Goal: Transaction & Acquisition: Purchase product/service

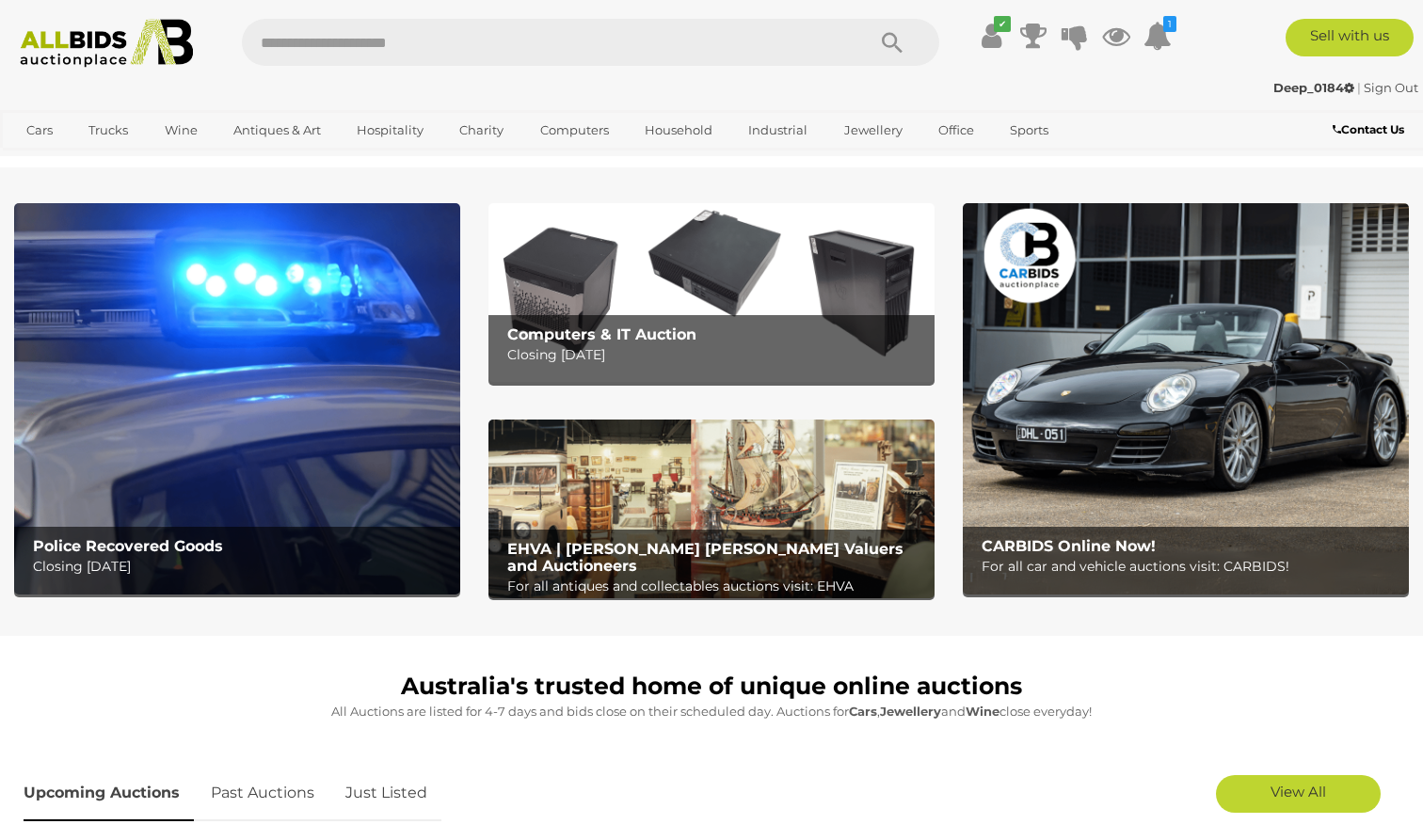
click at [257, 400] on img at bounding box center [237, 398] width 446 height 390
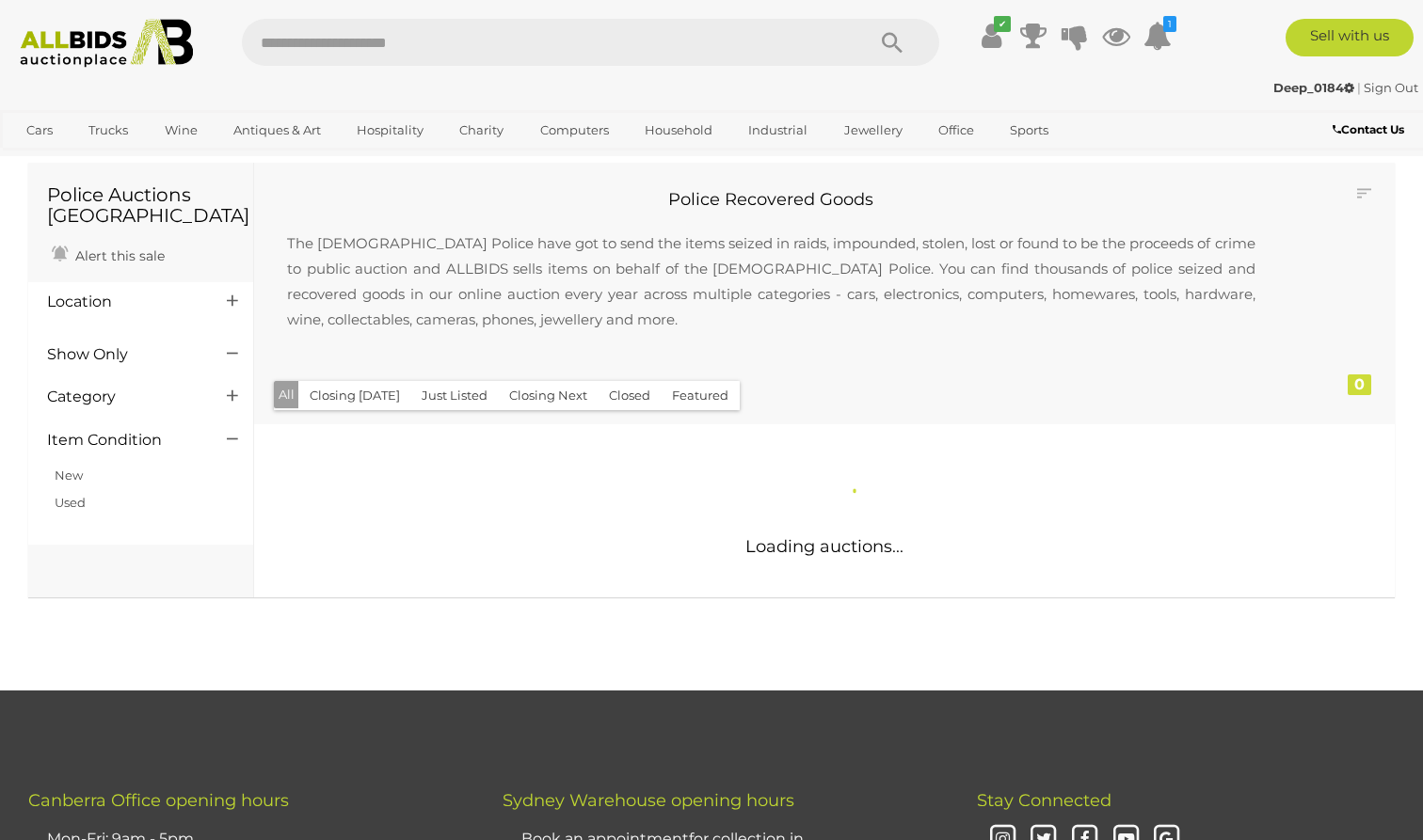
scroll to position [41, 1]
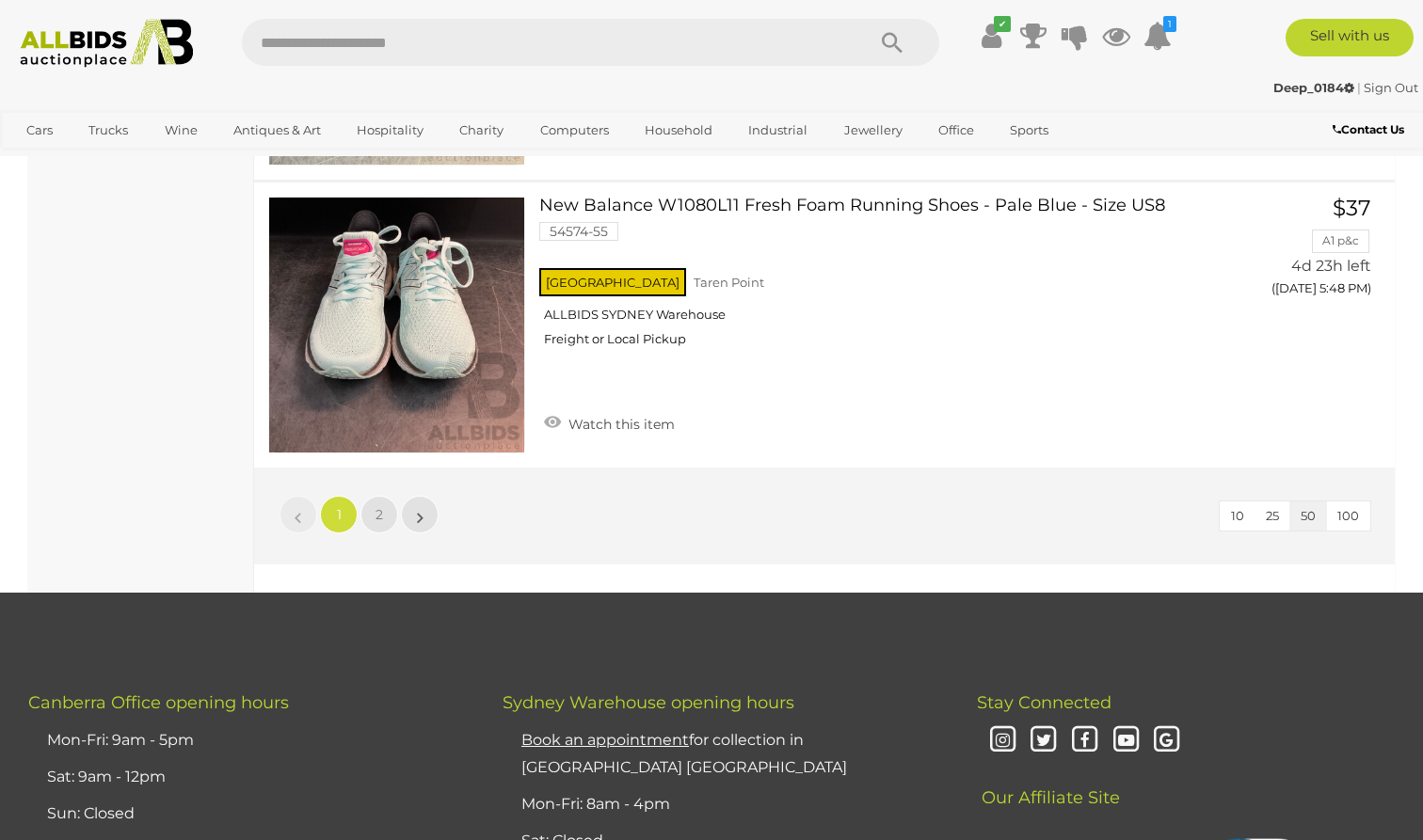
scroll to position [14612, 0]
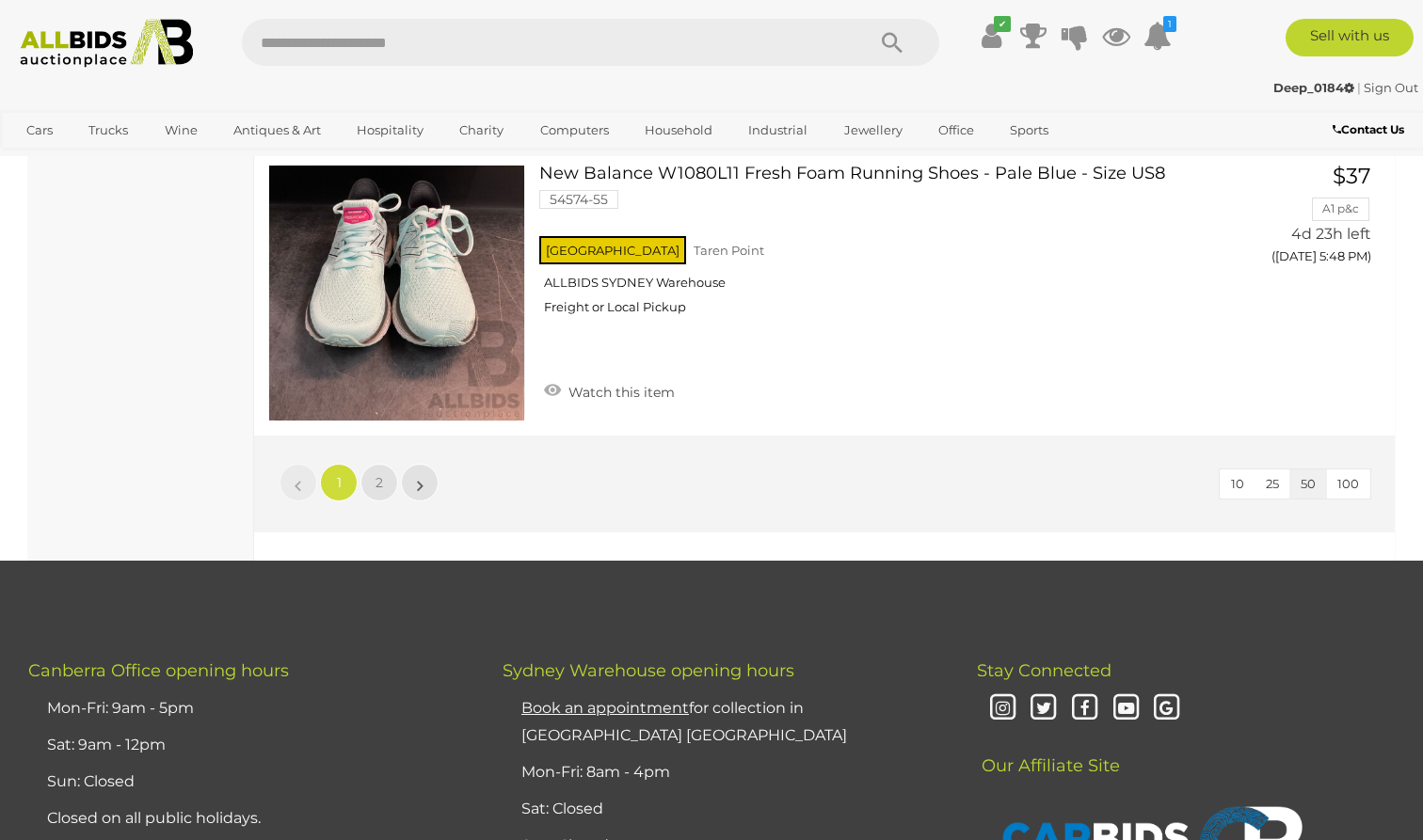
click at [417, 464] on li "»" at bounding box center [420, 483] width 37 height 38
click at [418, 464] on li "»" at bounding box center [420, 483] width 37 height 38
click at [423, 464] on li "»" at bounding box center [420, 483] width 37 height 38
click at [373, 464] on link "2" at bounding box center [379, 483] width 38 height 38
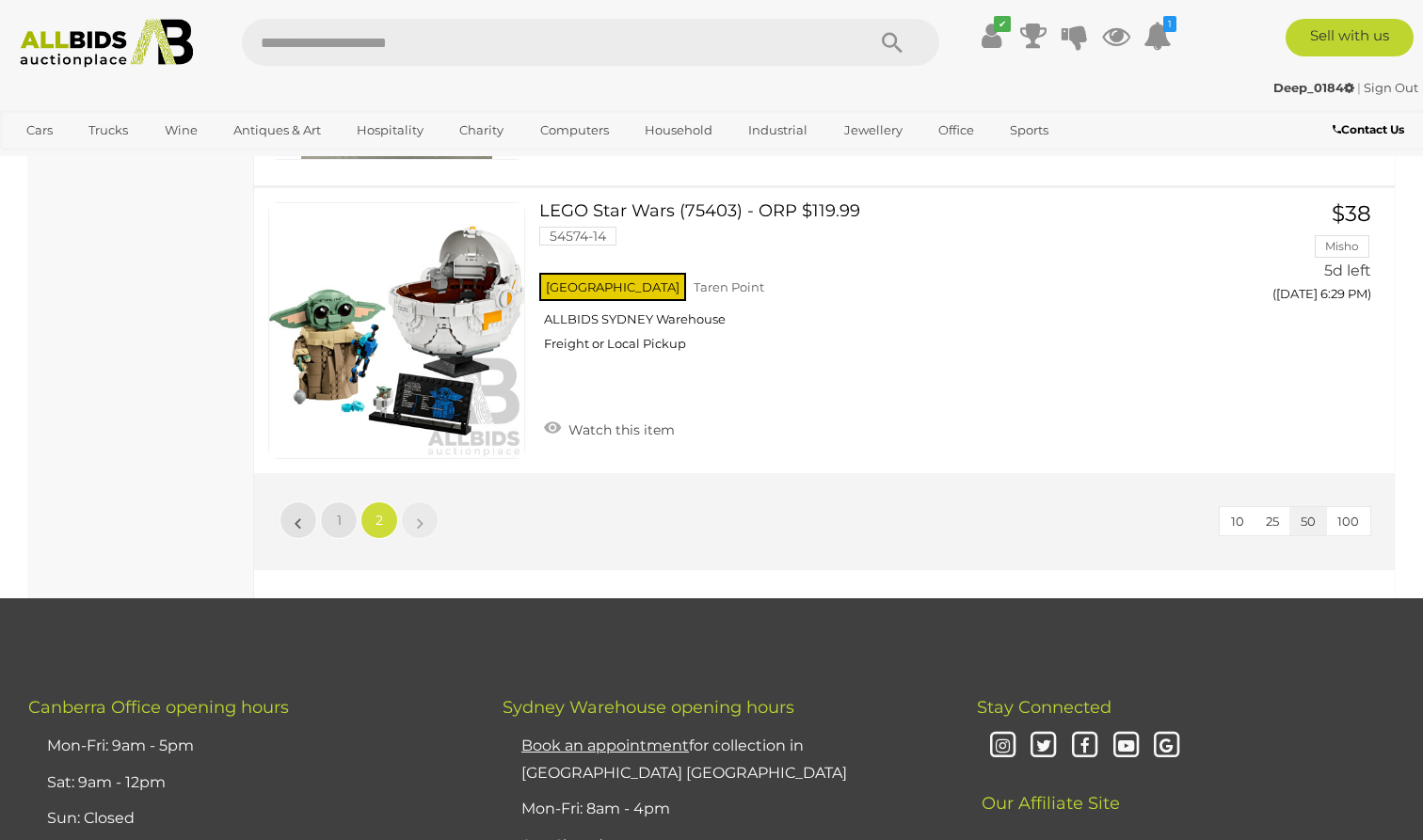
scroll to position [13851, 0]
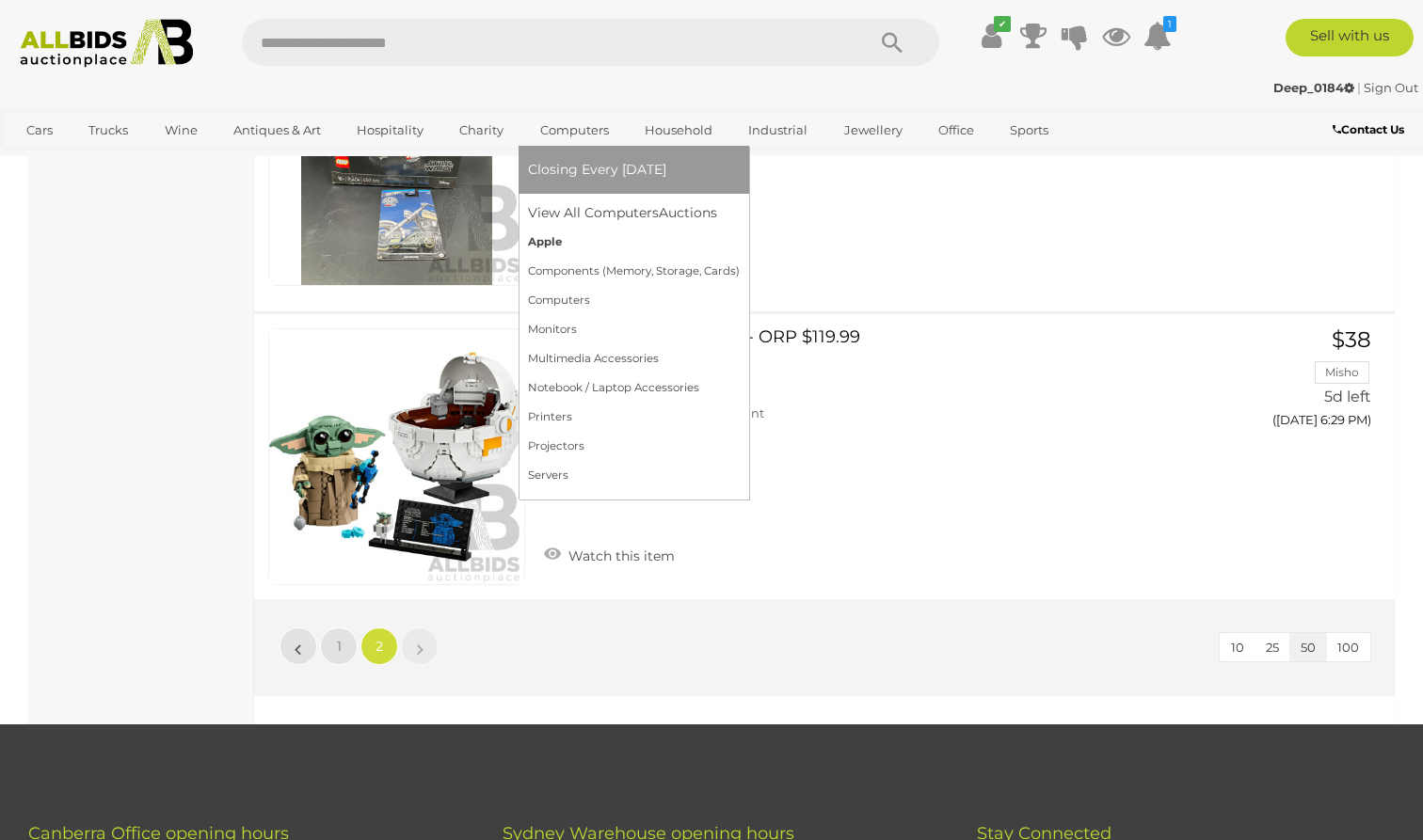
click at [541, 228] on link "Apple" at bounding box center [633, 242] width 211 height 30
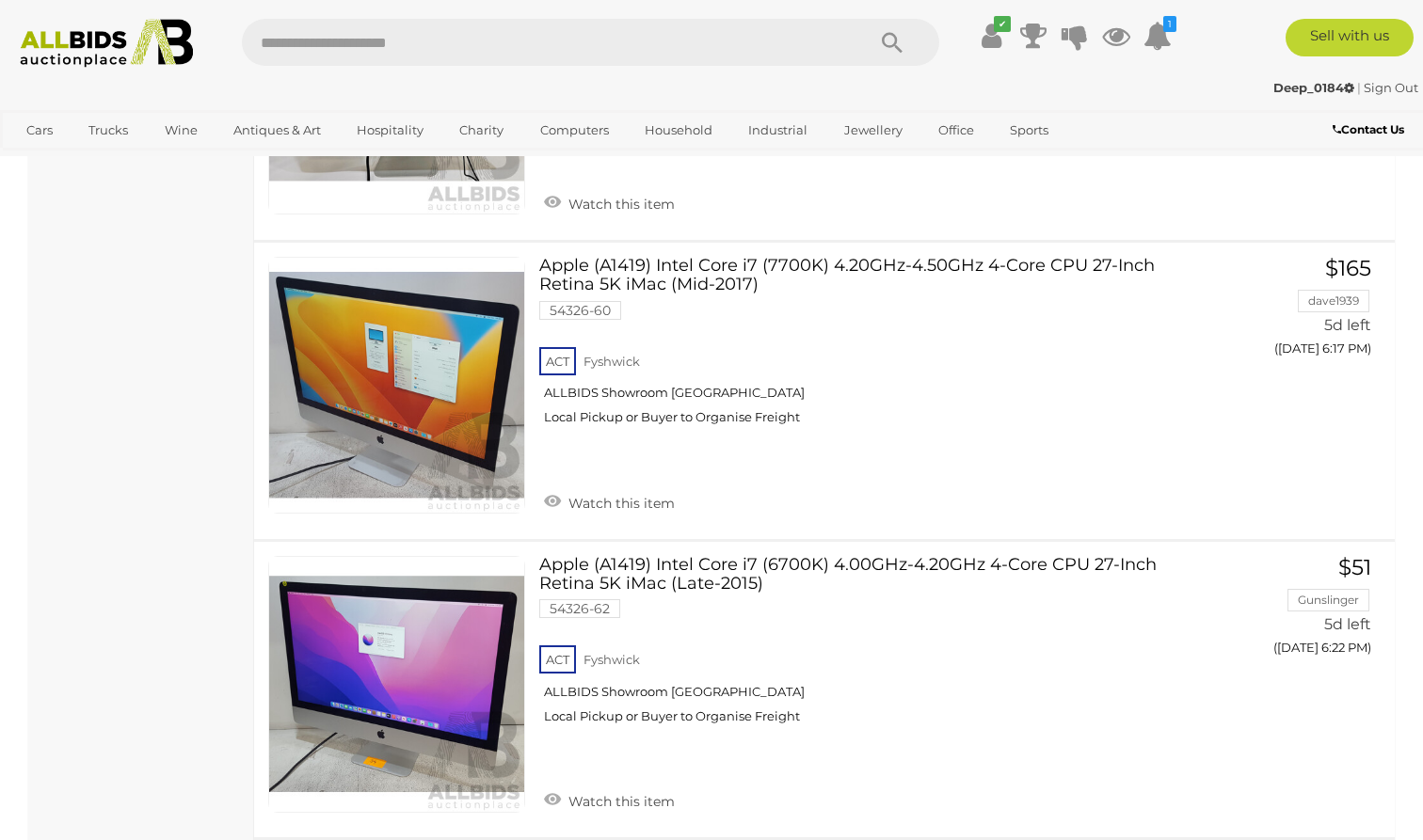
scroll to position [2333, 0]
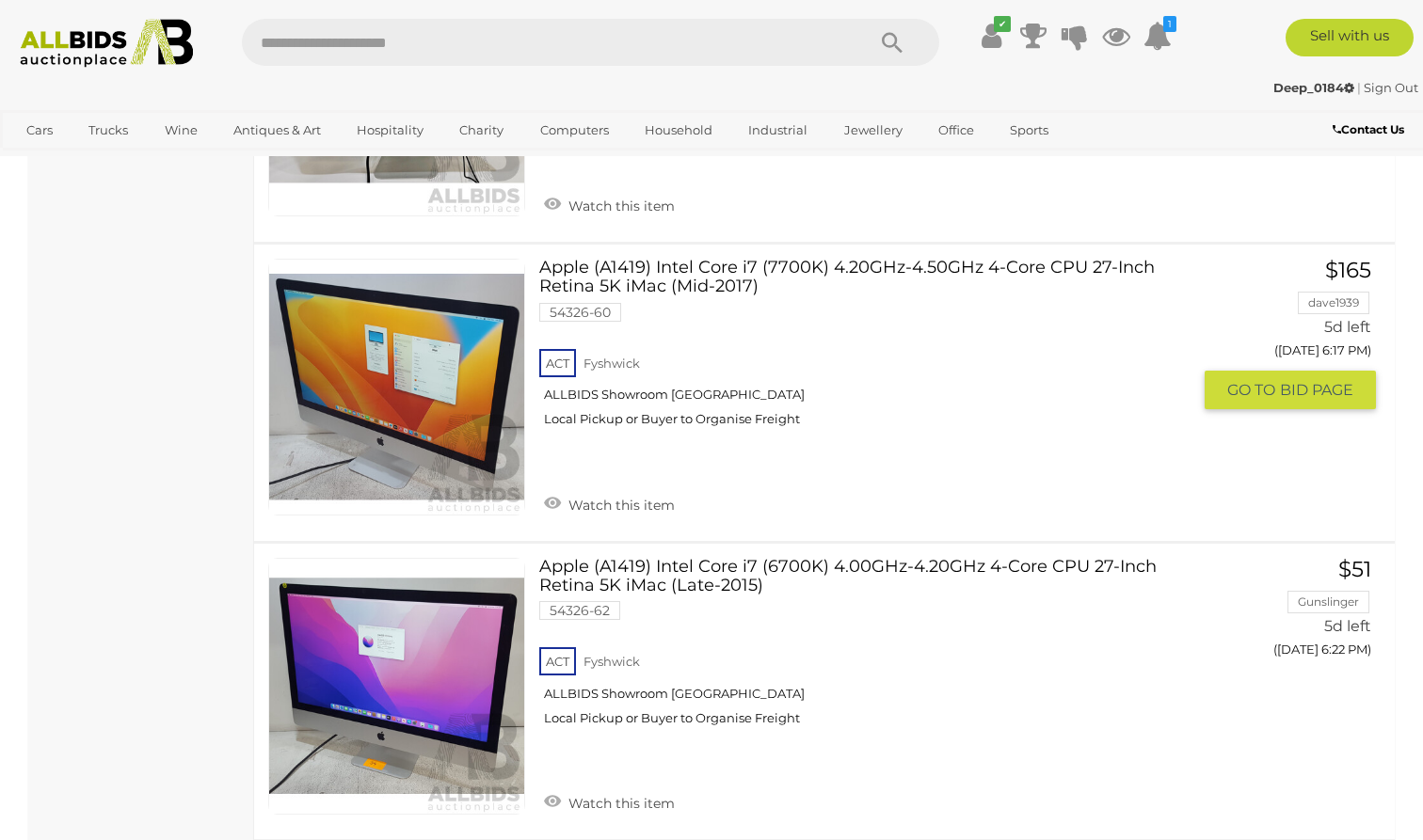
click at [616, 259] on link "Apple (A1419) Intel Core i7 (7700K) 4.20GHz-4.50GHz 4-Core CPU 27-Inch Retina 5…" at bounding box center [872, 350] width 637 height 184
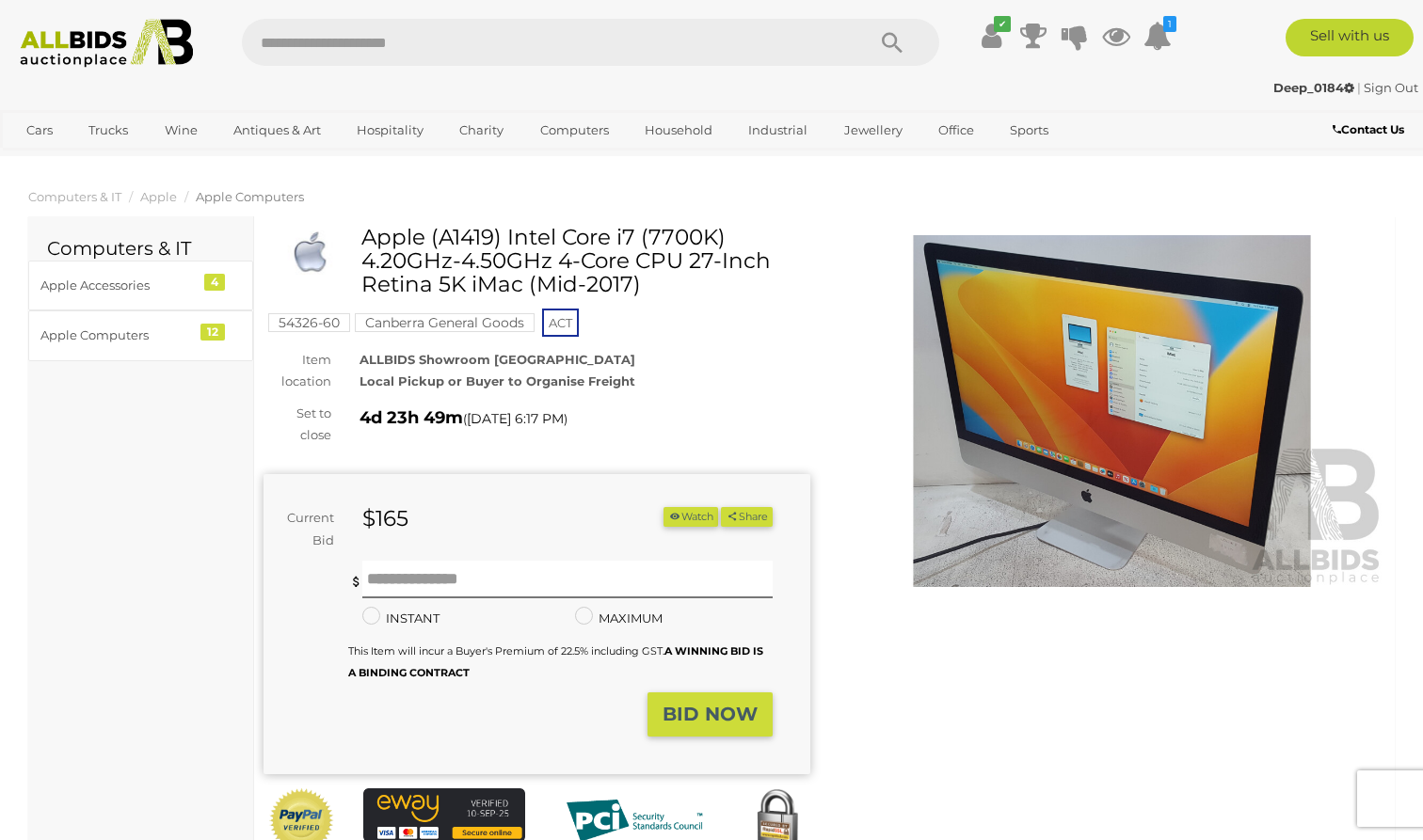
click at [1062, 438] on img at bounding box center [1112, 410] width 547 height 351
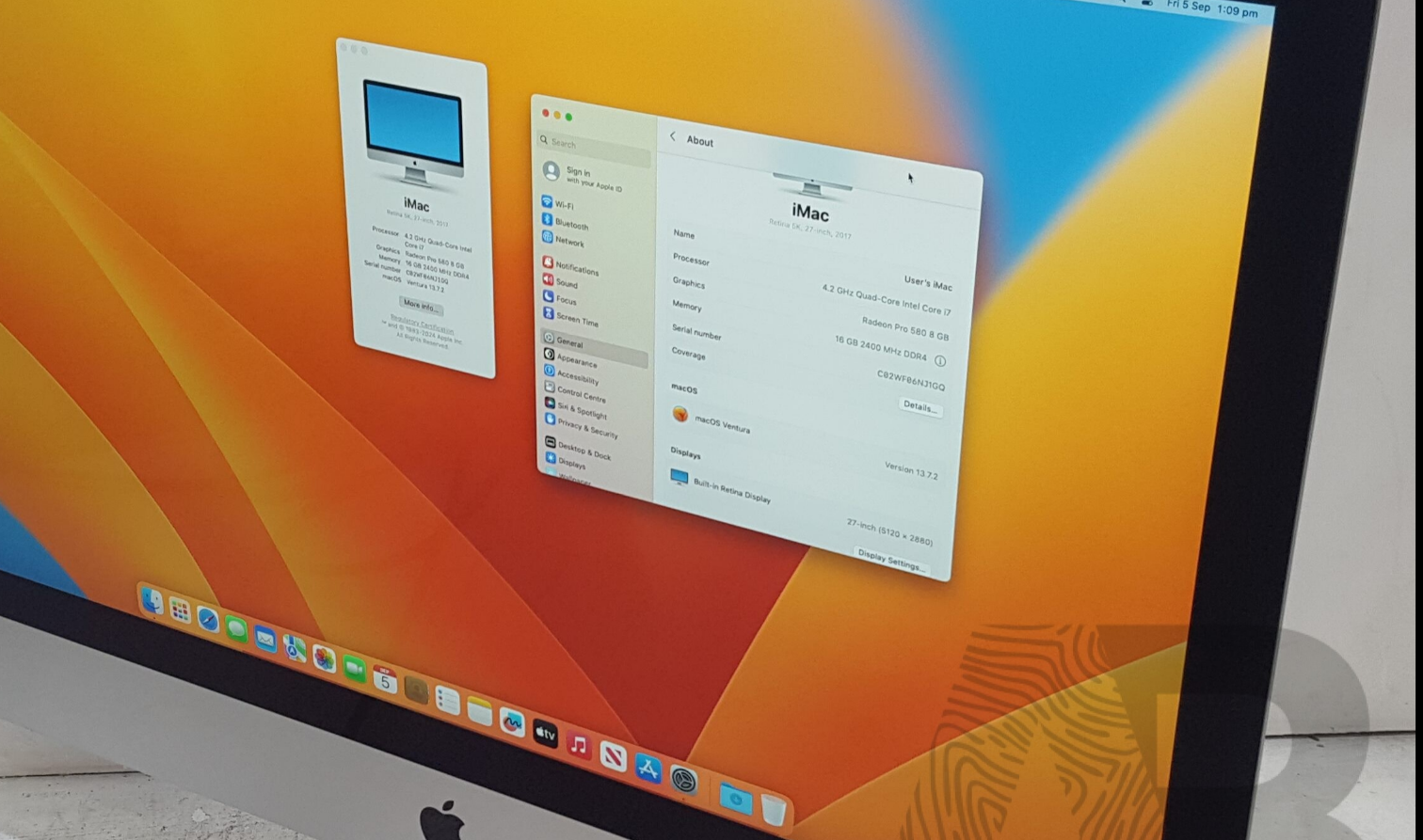
scroll to position [16, 0]
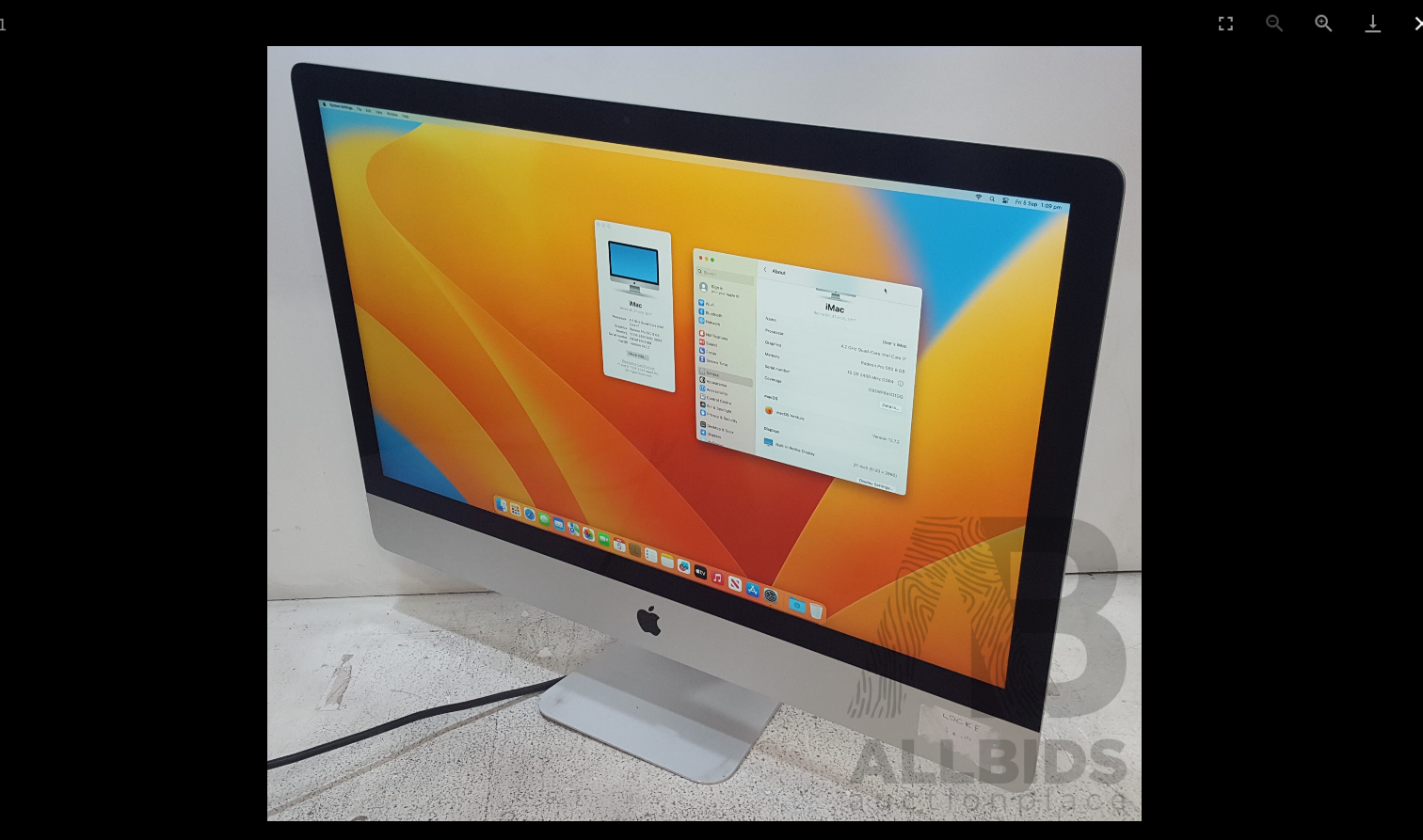
click at [1375, 22] on button "Close gallery" at bounding box center [1398, 22] width 47 height 44
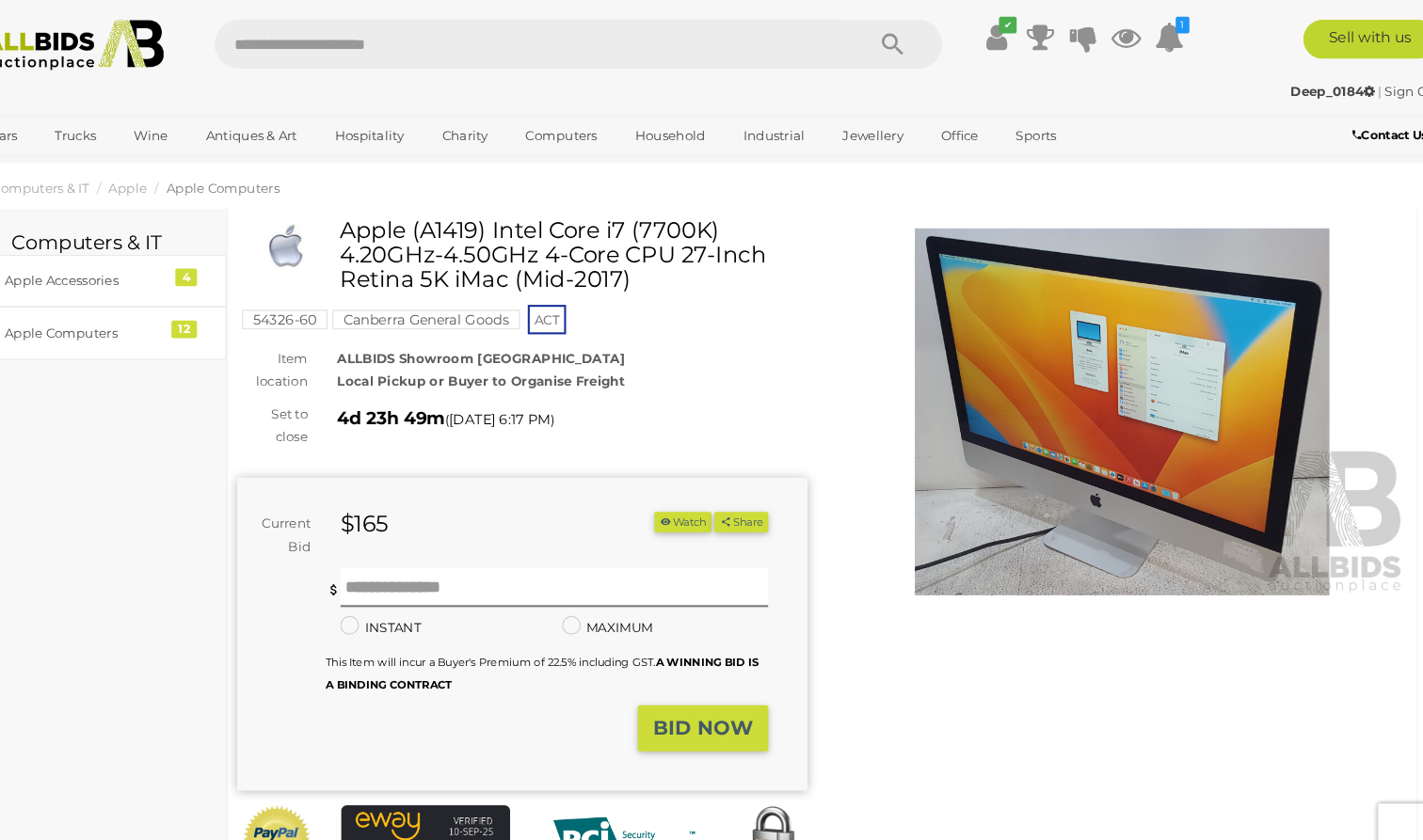
scroll to position [0, 0]
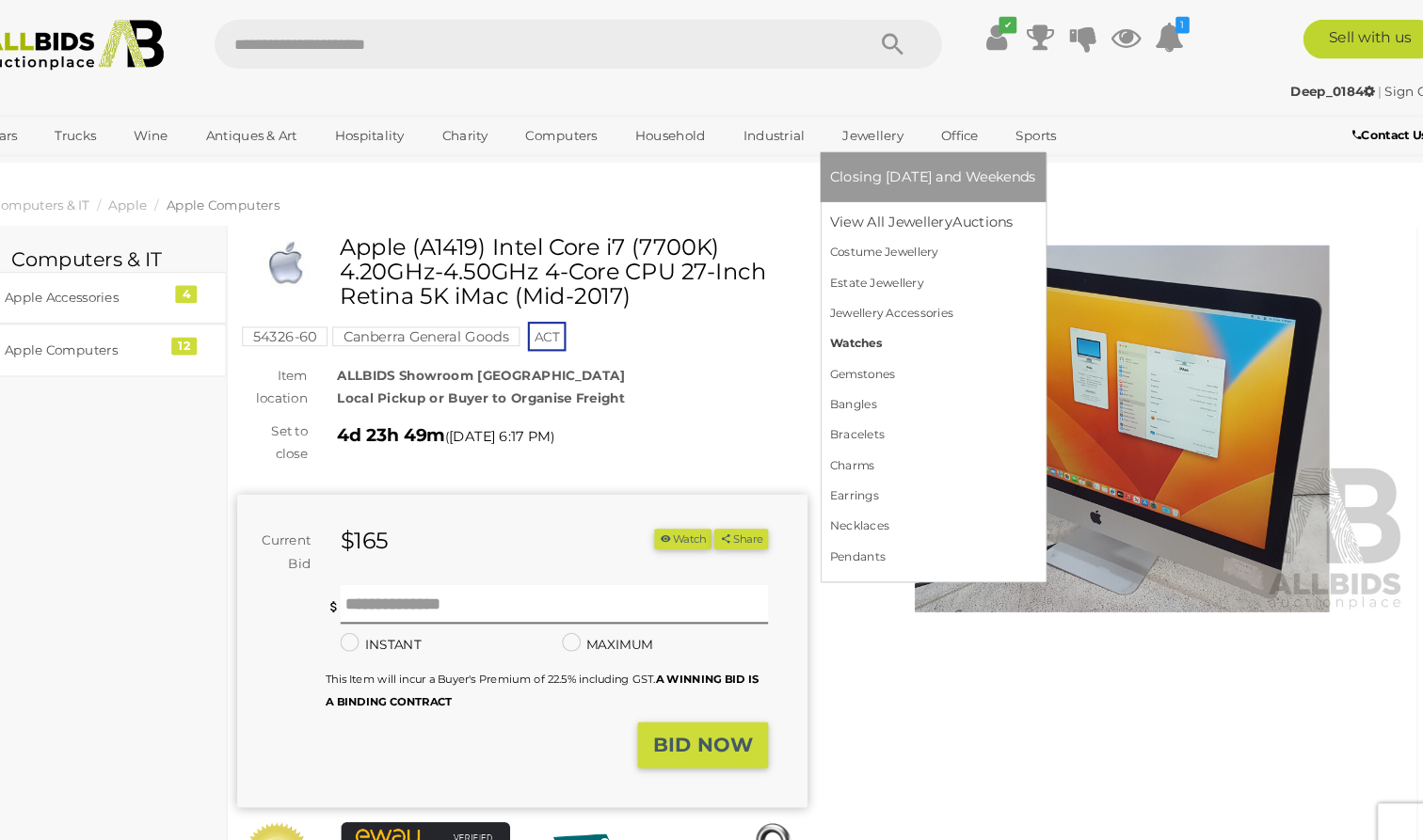
click at [832, 322] on link "Watches" at bounding box center [930, 330] width 197 height 30
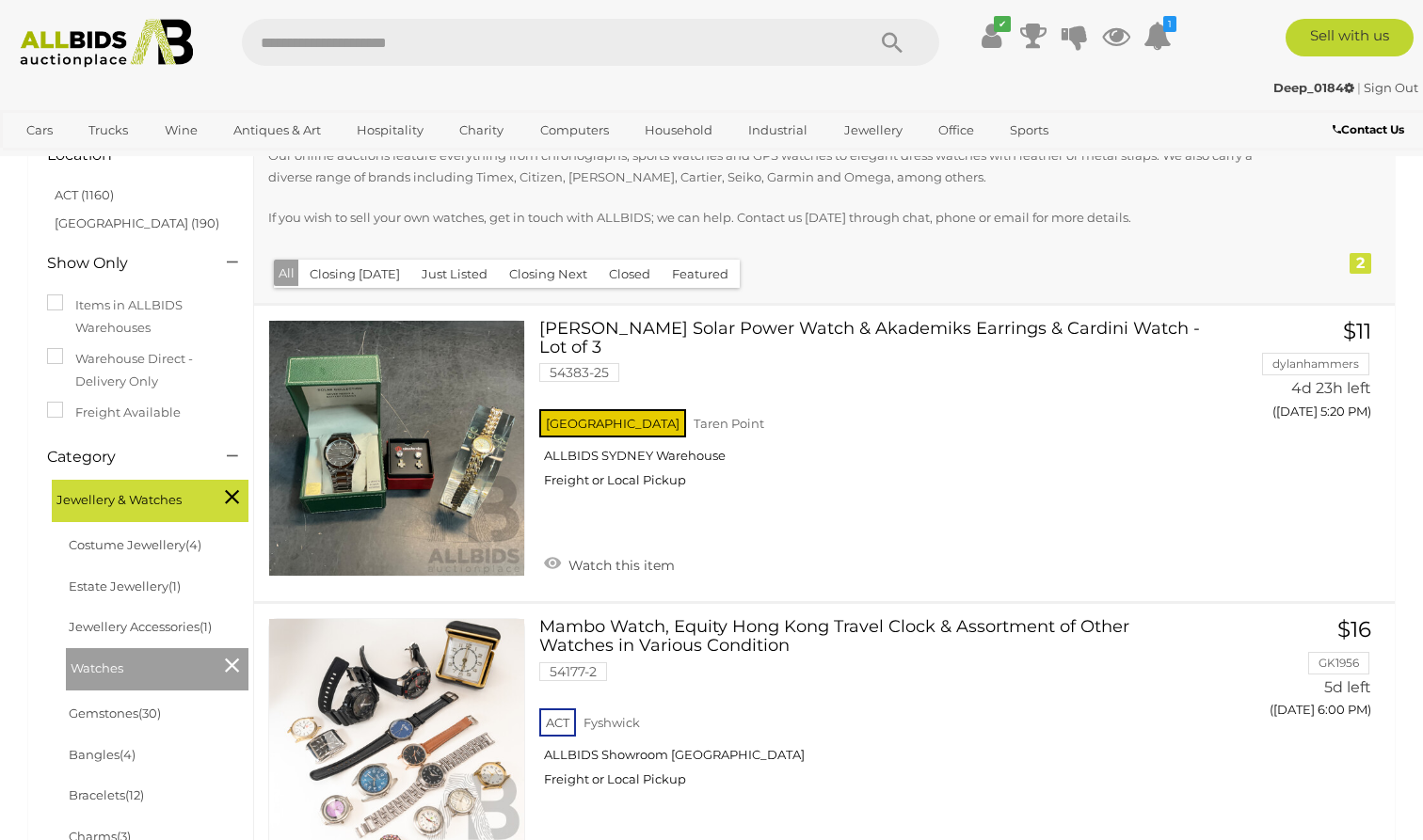
scroll to position [170, 0]
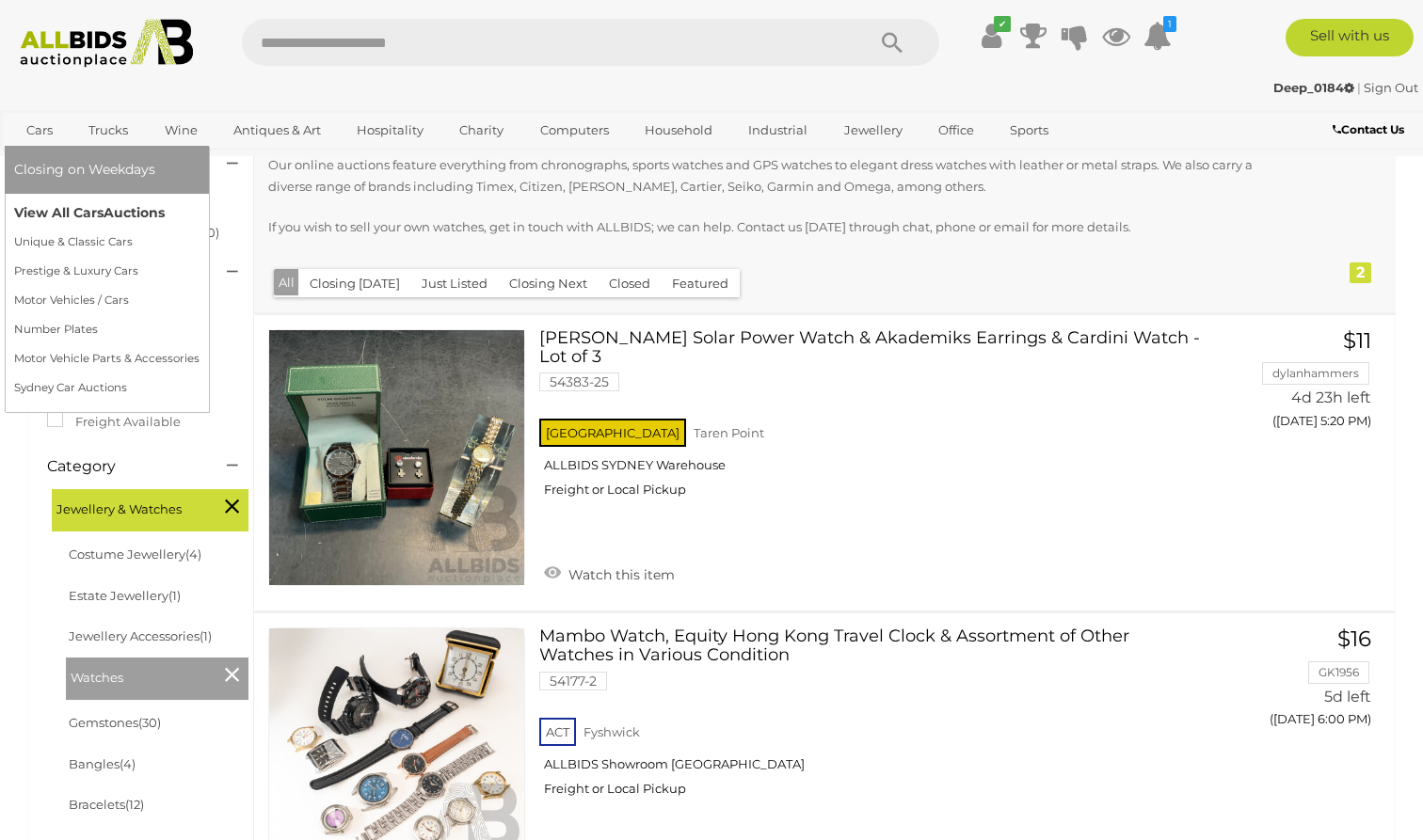
click at [71, 211] on link "View All Cars Auctions" at bounding box center [107, 212] width 186 height 30
